Goal: Task Accomplishment & Management: Manage account settings

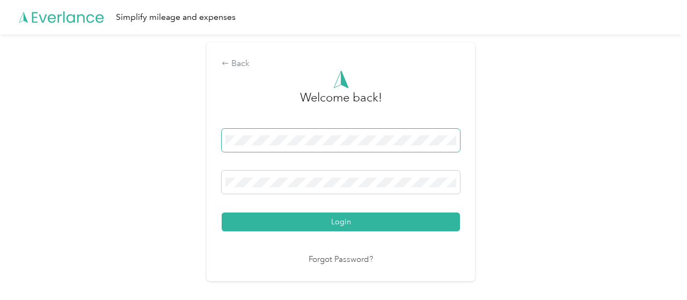
click at [297, 161] on div "Login" at bounding box center [341, 180] width 238 height 103
click at [292, 146] on span at bounding box center [341, 140] width 238 height 23
click at [308, 201] on div "Login" at bounding box center [341, 180] width 238 height 103
click at [314, 214] on button "Login" at bounding box center [341, 222] width 238 height 19
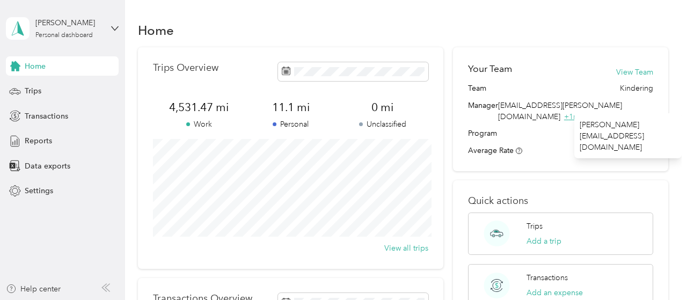
click at [592, 112] on span "+ 1 more" at bounding box center [577, 116] width 27 height 9
click at [40, 200] on div "Settings" at bounding box center [62, 190] width 113 height 19
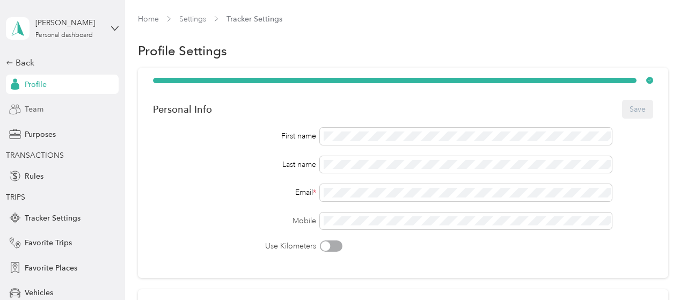
click at [55, 110] on div "Team" at bounding box center [62, 109] width 113 height 19
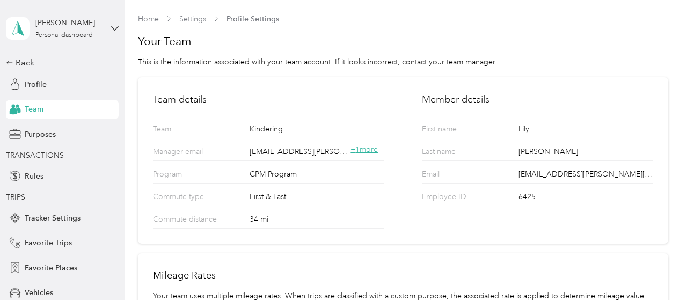
click at [368, 148] on span "+ 1 more" at bounding box center [364, 149] width 27 height 9
click at [37, 92] on div "Profile" at bounding box center [62, 84] width 113 height 19
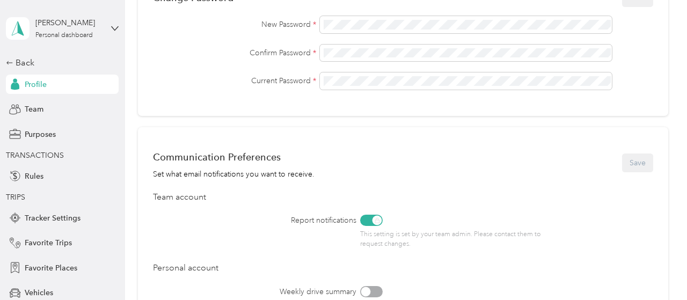
scroll to position [565, 0]
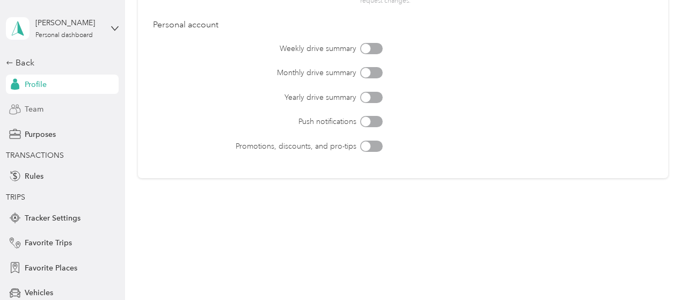
click at [25, 108] on div "Team" at bounding box center [62, 109] width 113 height 19
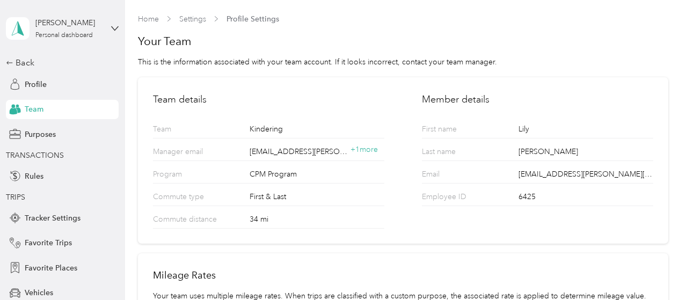
click at [317, 85] on div "Team details Team Kindering Manager email [EMAIL_ADDRESS][PERSON_NAME][DOMAIN_N…" at bounding box center [403, 160] width 530 height 167
click at [193, 100] on h2 "Team details" at bounding box center [268, 99] width 231 height 14
drag, startPoint x: 273, startPoint y: 207, endPoint x: 316, endPoint y: 224, distance: 46.3
click at [274, 207] on div "Commute distance 34 mi" at bounding box center [268, 217] width 231 height 23
click at [143, 21] on link "Home" at bounding box center [148, 18] width 21 height 9
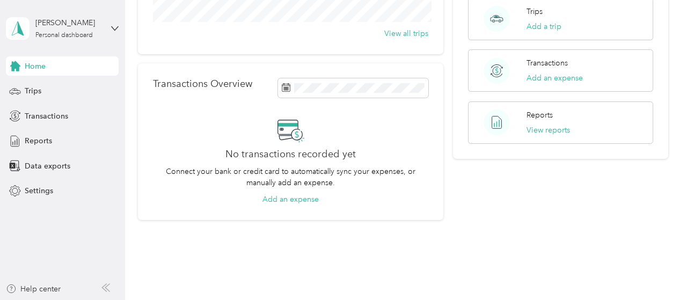
scroll to position [246, 0]
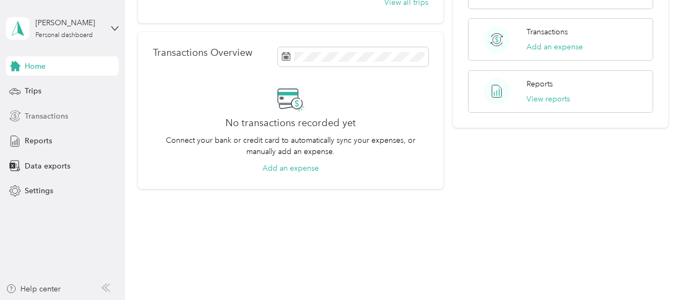
click at [31, 120] on span "Transactions" at bounding box center [46, 116] width 43 height 11
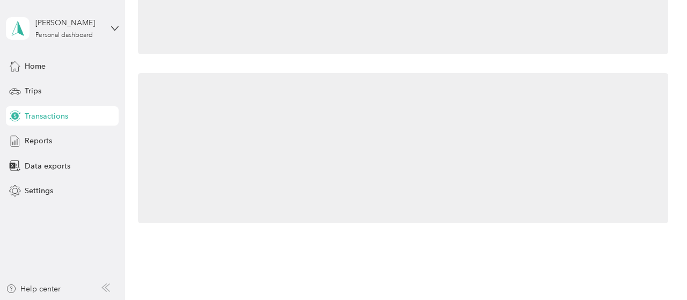
scroll to position [133, 0]
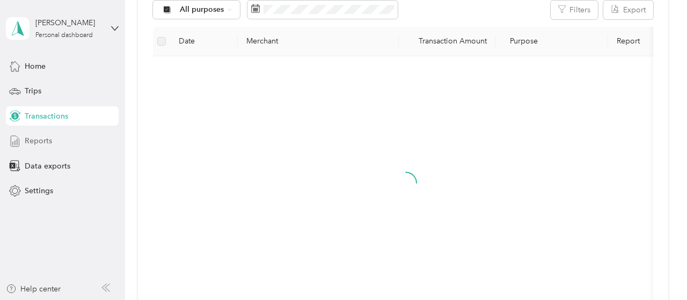
click at [35, 139] on span "Reports" at bounding box center [38, 140] width 27 height 11
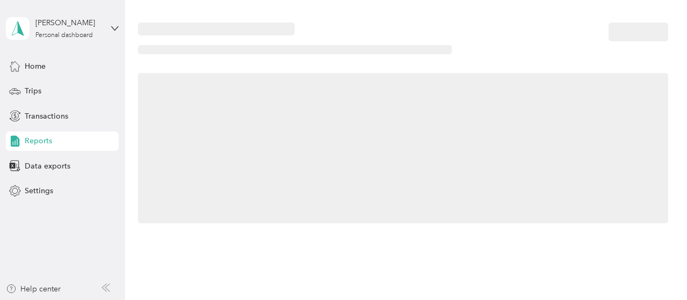
scroll to position [2, 0]
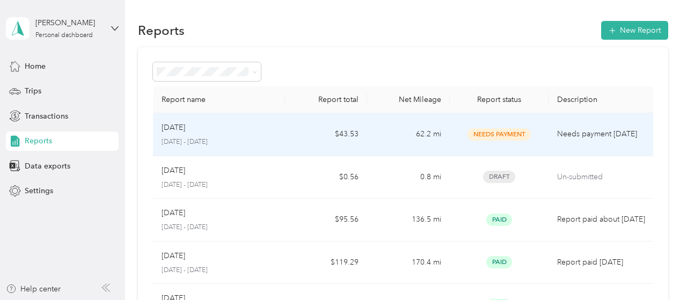
click at [224, 135] on div "Aug [DATE] - [DATE]" at bounding box center [219, 134] width 115 height 25
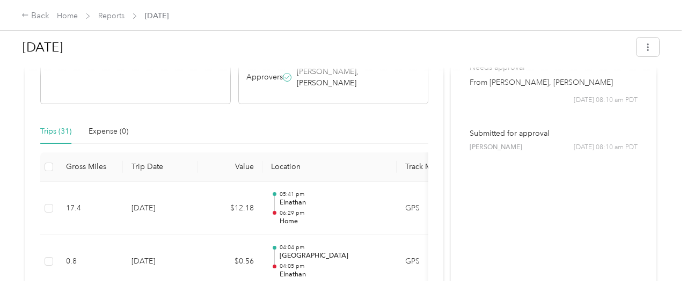
scroll to position [215, 0]
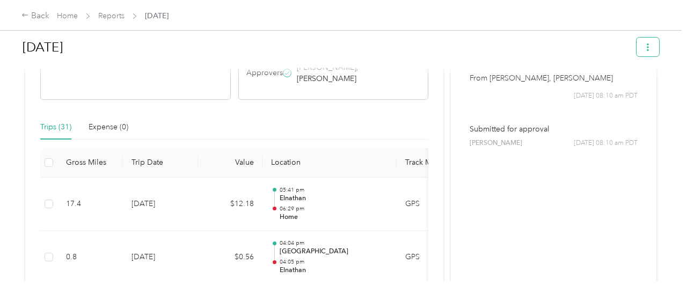
click at [649, 45] on icon "button" at bounding box center [648, 47] width 2 height 8
click at [65, 10] on span "Home" at bounding box center [67, 15] width 21 height 11
click at [67, 20] on link "Home" at bounding box center [67, 15] width 21 height 9
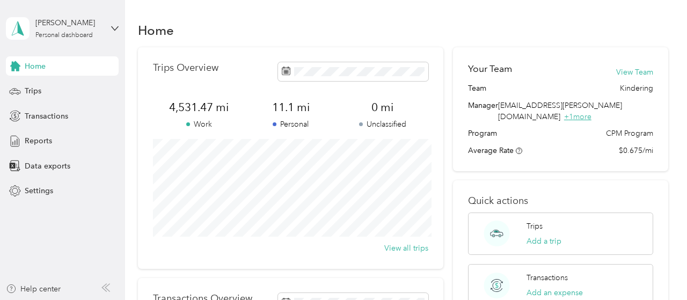
click at [592, 112] on span "+ 1 more" at bounding box center [577, 116] width 27 height 9
click at [19, 190] on icon at bounding box center [15, 191] width 12 height 12
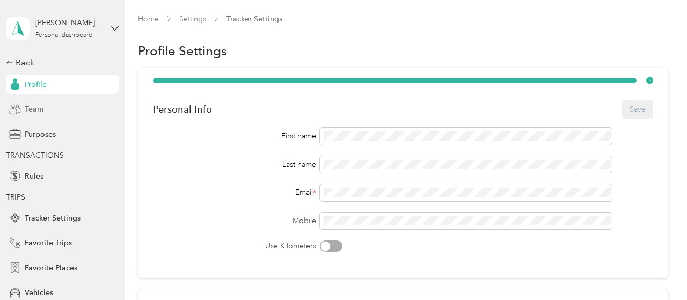
click at [28, 111] on span "Team" at bounding box center [34, 109] width 19 height 11
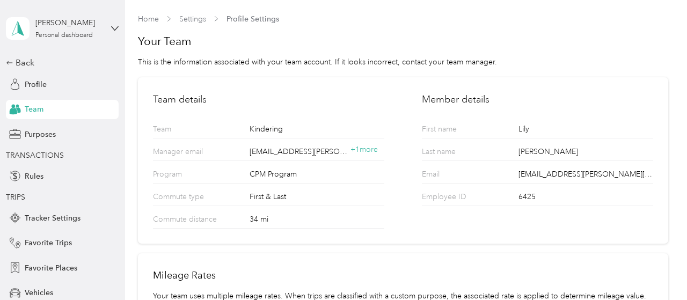
click at [210, 136] on p "Team" at bounding box center [194, 130] width 83 height 14
click at [21, 26] on icon at bounding box center [18, 28] width 16 height 15
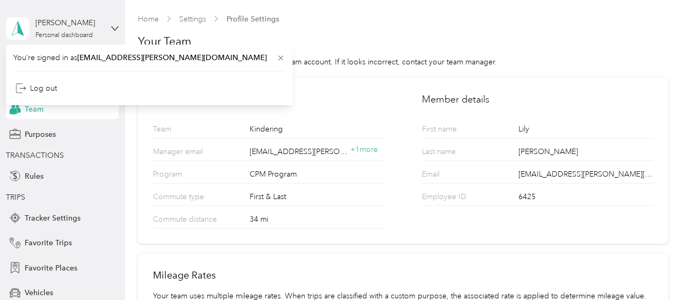
click at [111, 24] on div "[PERSON_NAME] Personal dashboard" at bounding box center [62, 29] width 113 height 38
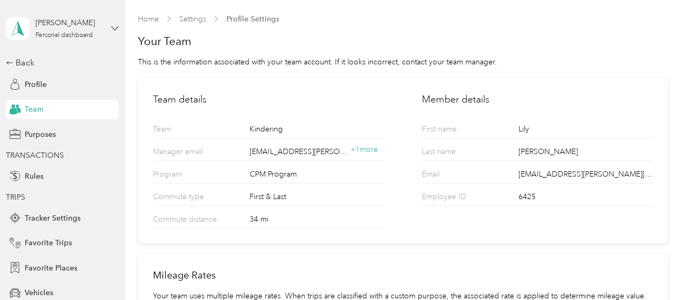
click at [112, 26] on icon at bounding box center [115, 29] width 8 height 8
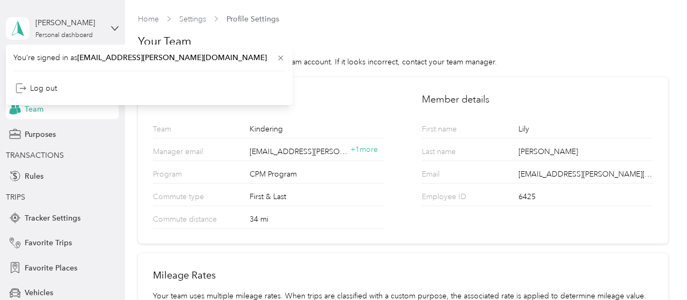
click at [54, 43] on div "[PERSON_NAME] Personal dashboard" at bounding box center [62, 29] width 113 height 38
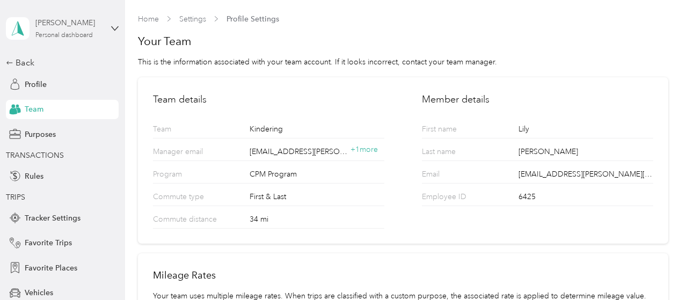
click at [46, 24] on div "[PERSON_NAME]" at bounding box center [68, 22] width 67 height 11
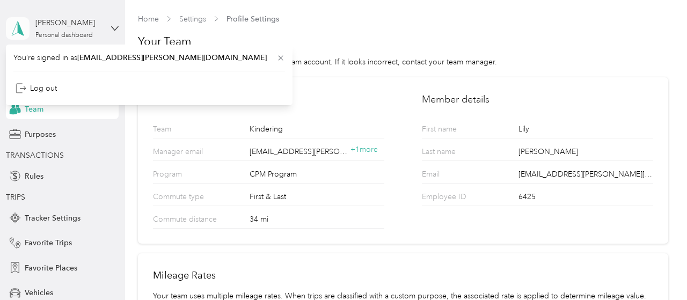
click at [21, 27] on icon at bounding box center [18, 28] width 16 height 15
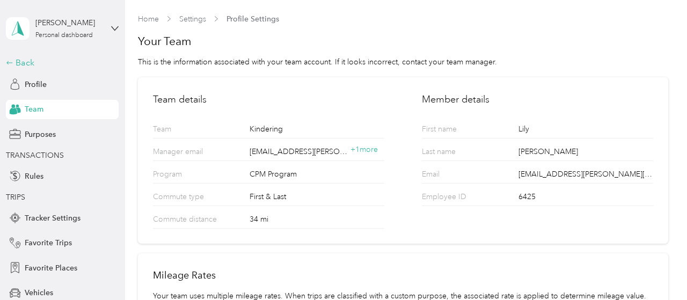
click at [18, 62] on div "Back" at bounding box center [59, 62] width 107 height 13
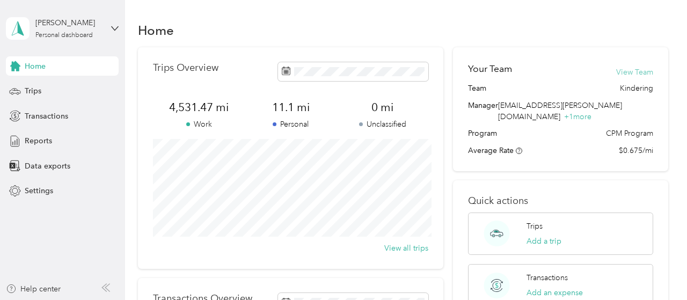
click at [640, 72] on button "View Team" at bounding box center [634, 72] width 37 height 11
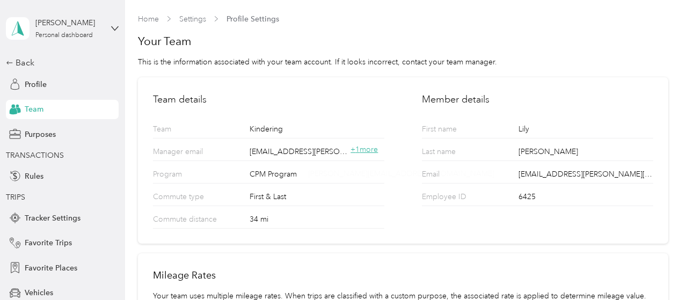
click at [375, 149] on span "+ 1 more" at bounding box center [364, 149] width 27 height 9
click at [267, 158] on div "[EMAIL_ADDRESS][PERSON_NAME][DOMAIN_NAME] + 1 more" at bounding box center [317, 153] width 135 height 14
click at [261, 147] on span "[EMAIL_ADDRESS][PERSON_NAME][DOMAIN_NAME]" at bounding box center [300, 151] width 101 height 11
click at [161, 140] on div "Manager email [EMAIL_ADDRESS][PERSON_NAME][DOMAIN_NAME] + 1 more" at bounding box center [268, 150] width 231 height 23
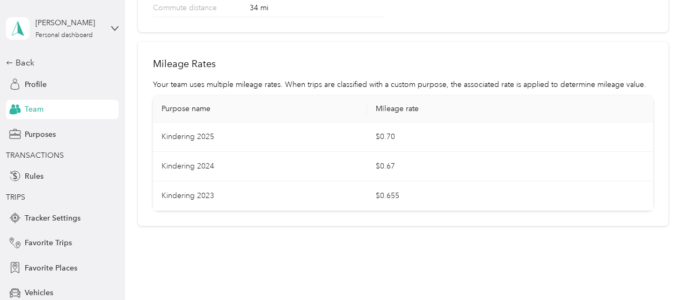
scroll to position [96, 0]
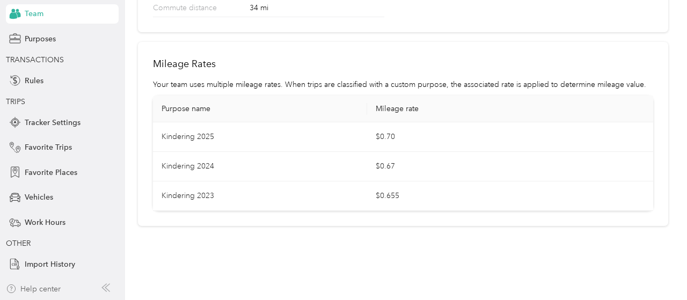
click at [42, 288] on div "Help center" at bounding box center [33, 288] width 55 height 11
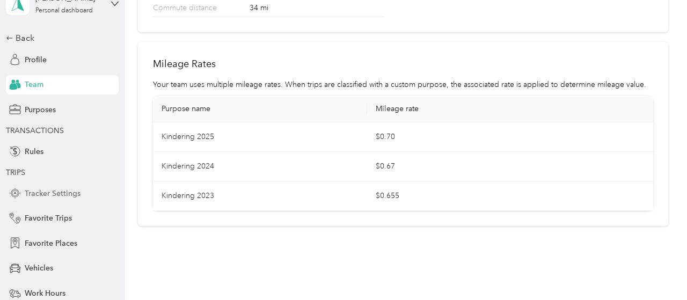
scroll to position [0, 0]
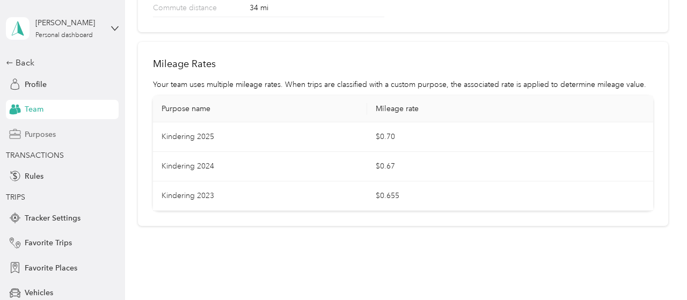
click at [37, 136] on span "Purposes" at bounding box center [40, 134] width 31 height 11
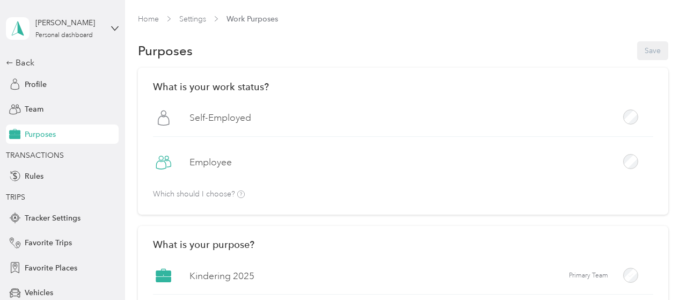
scroll to position [107, 0]
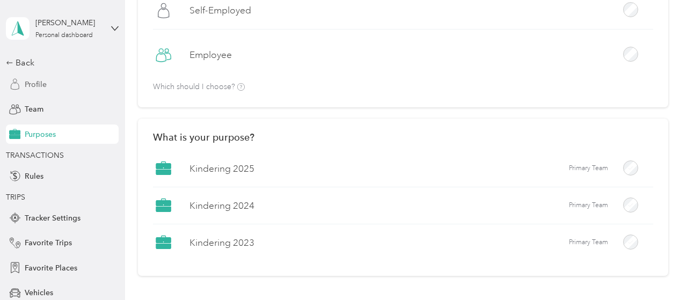
click at [33, 83] on span "Profile" at bounding box center [36, 84] width 22 height 11
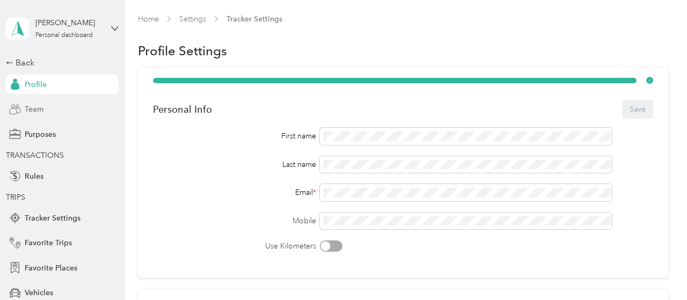
click at [21, 118] on div "Team" at bounding box center [62, 109] width 113 height 19
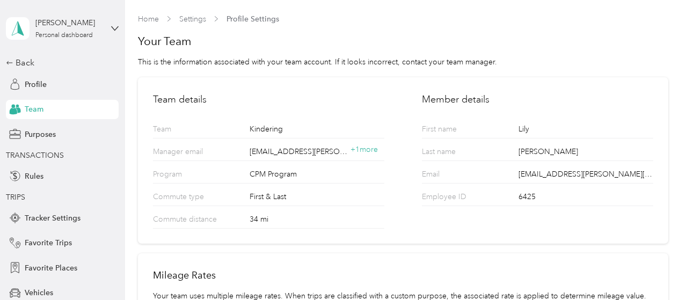
click at [294, 150] on span "[EMAIL_ADDRESS][PERSON_NAME][DOMAIN_NAME]" at bounding box center [300, 151] width 101 height 11
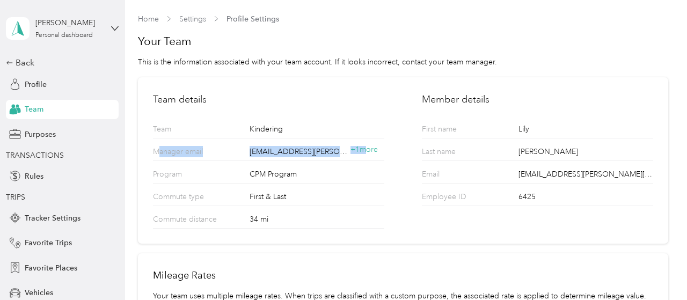
drag, startPoint x: 157, startPoint y: 149, endPoint x: 383, endPoint y: 155, distance: 226.6
click at [236, 154] on p "Manager email" at bounding box center [194, 153] width 83 height 14
click at [378, 154] on div "[EMAIL_ADDRESS][PERSON_NAME][DOMAIN_NAME] + 1 more" at bounding box center [317, 151] width 135 height 11
